Goal: Find specific page/section: Find specific page/section

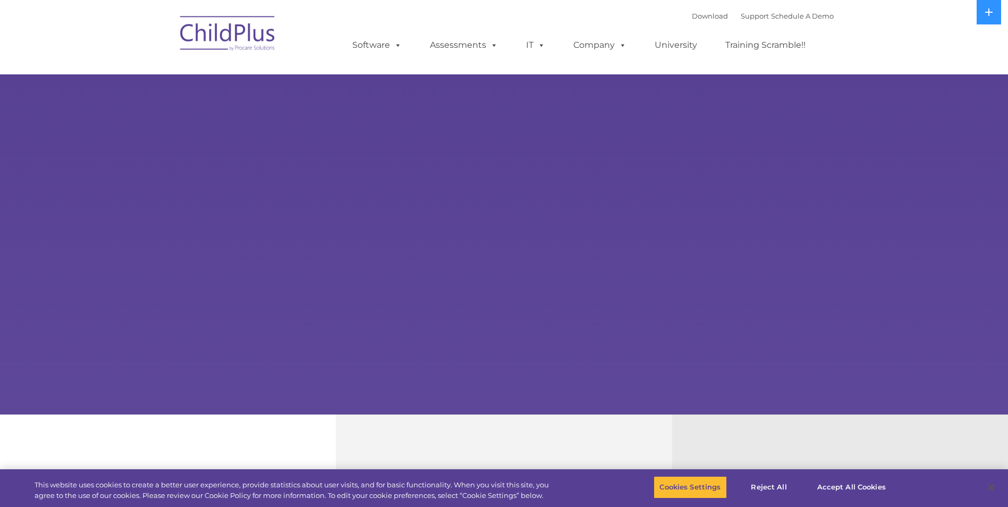
select select "MEDIUM"
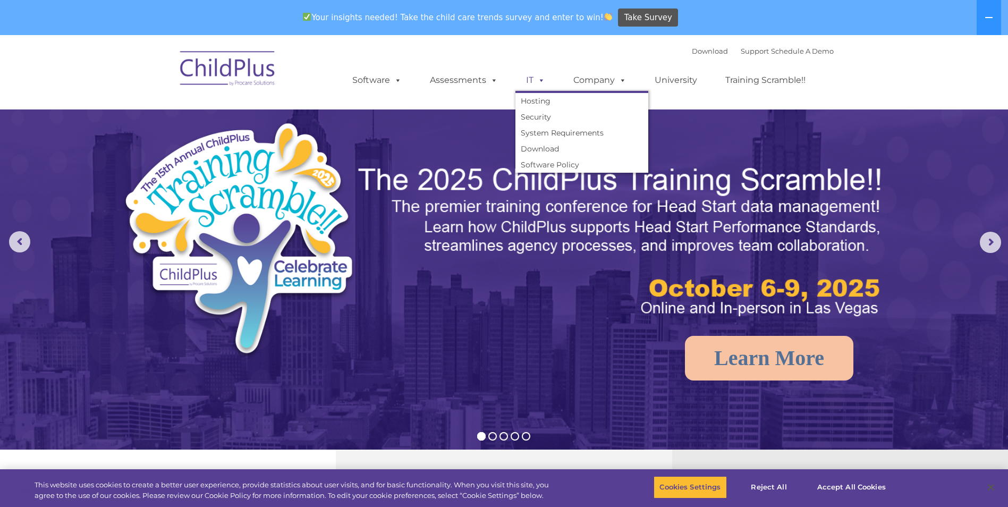
click at [522, 80] on link "IT" at bounding box center [535, 80] width 40 height 21
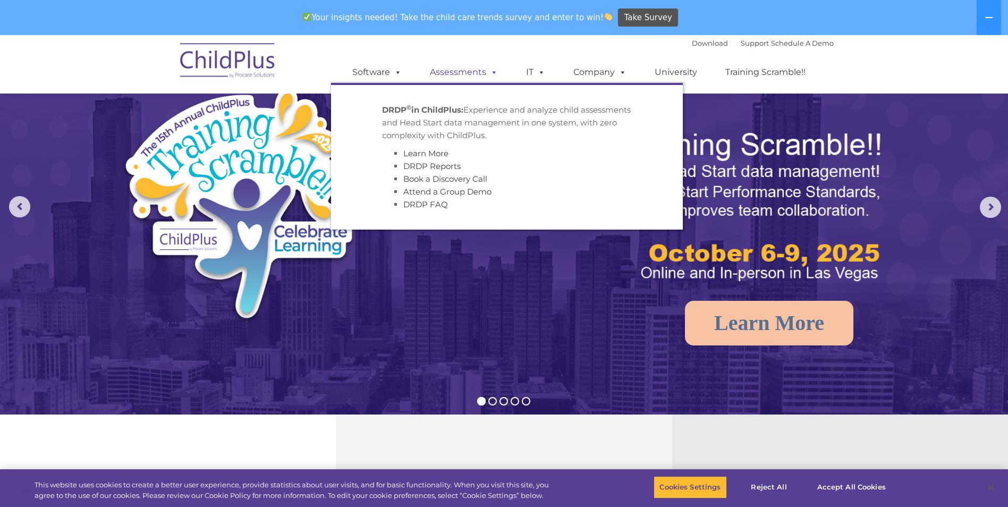
click at [473, 74] on link "Assessments" at bounding box center [463, 72] width 89 height 21
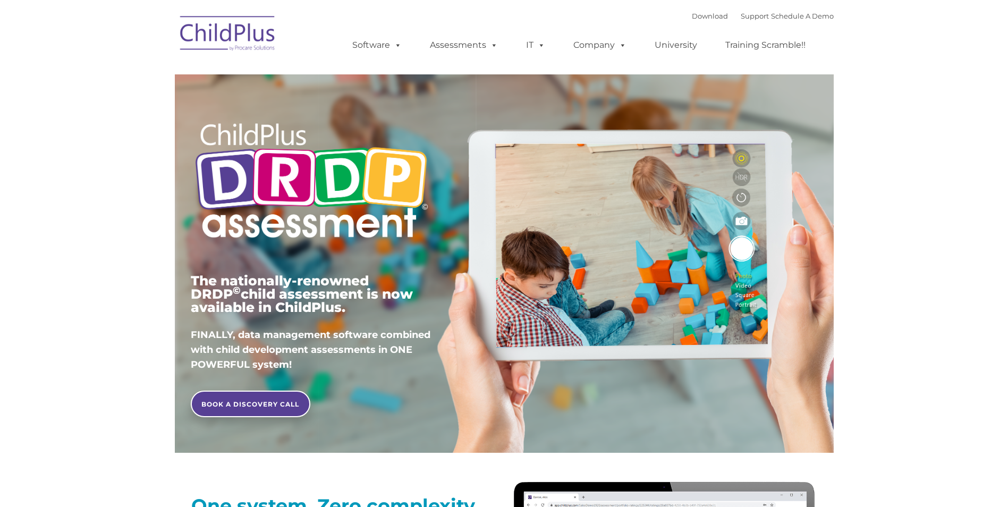
type input ""
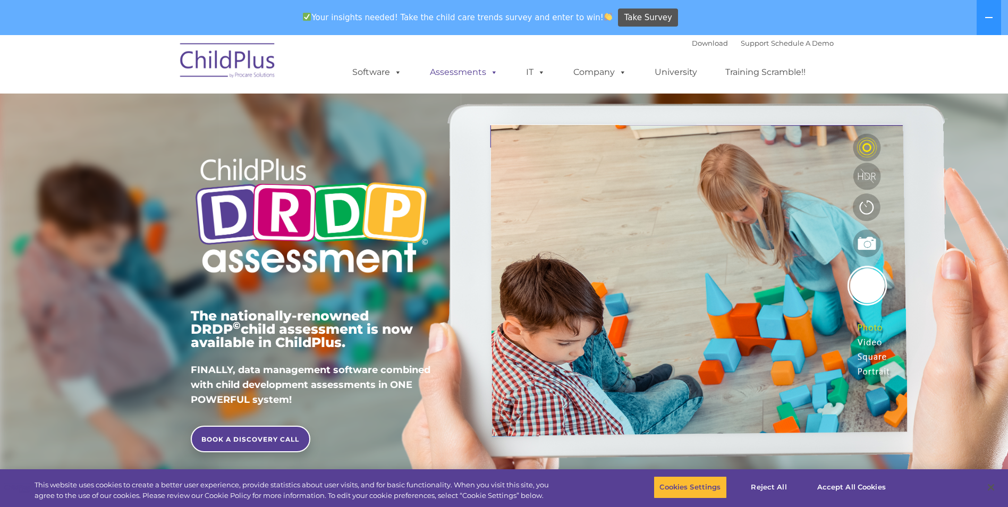
click at [455, 40] on div "Download Support | Schedule A Demo  MENU MENU Software ChildPlus: The original…" at bounding box center [582, 64] width 503 height 58
click at [450, 67] on link "Assessments" at bounding box center [463, 72] width 89 height 21
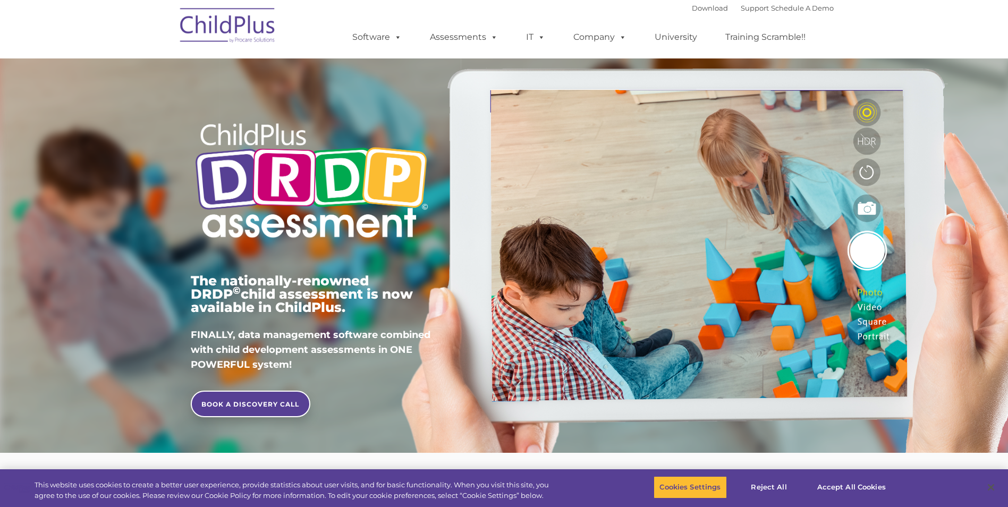
click at [432, 168] on div "The nationally-renowned DRDP © child assessment is now available in ChildPlus. …" at bounding box center [311, 246] width 257 height 380
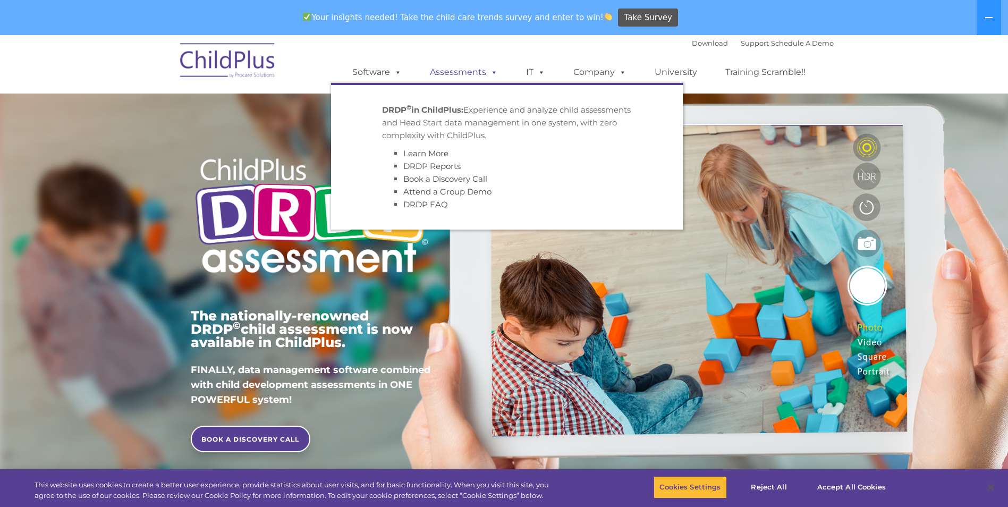
click at [462, 63] on link "Assessments" at bounding box center [463, 72] width 89 height 21
click at [479, 35] on div "Download Support | Schedule A Demo  MENU MENU Software ChildPlus: The original…" at bounding box center [582, 64] width 503 height 58
click at [467, 71] on link "Assessments" at bounding box center [463, 72] width 89 height 21
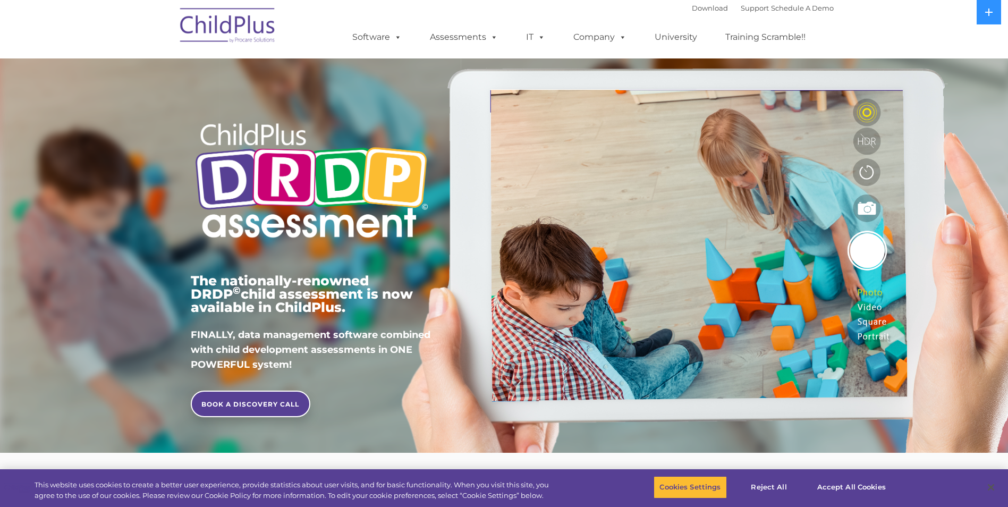
click at [439, 168] on div "The nationally-renowned DRDP © child assessment is now available in ChildPlus. …" at bounding box center [311, 246] width 257 height 380
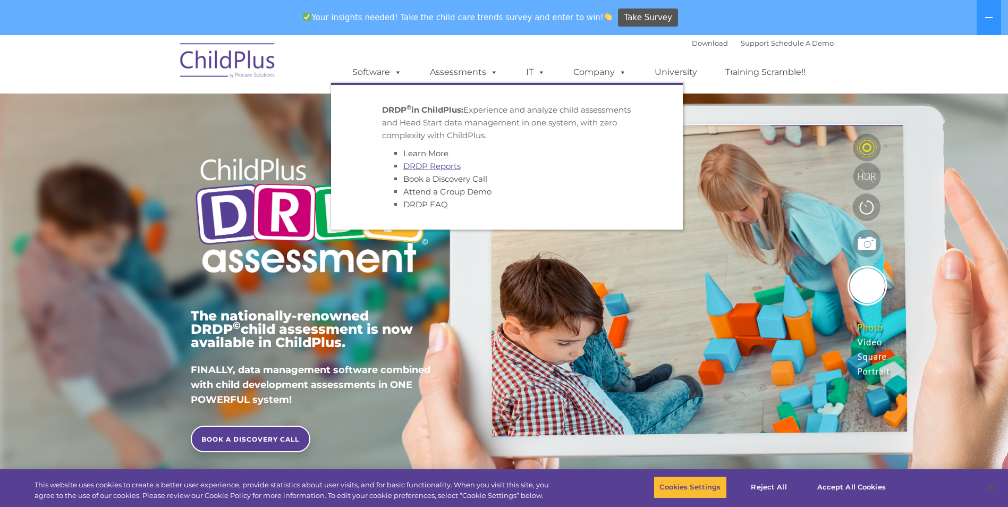
click at [429, 164] on link "DRDP Reports" at bounding box center [431, 166] width 57 height 10
